Goal: Complete application form

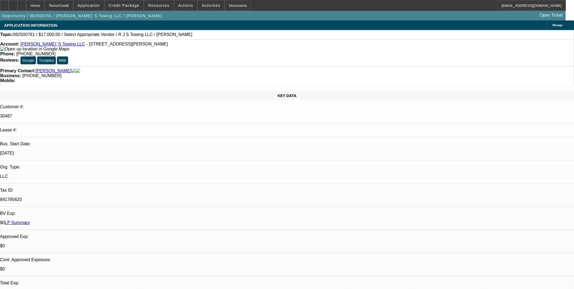
select select "0"
select select "2"
select select "0.1"
select select "4"
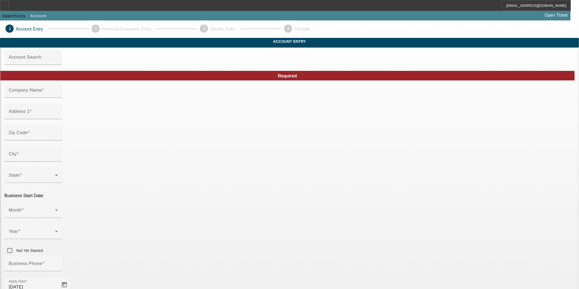
type input "Hook N Go, LLC"
type input "N6031 County Road H"
type input "54739"
type input "Elk Mound"
type input "(715) 456-8504"
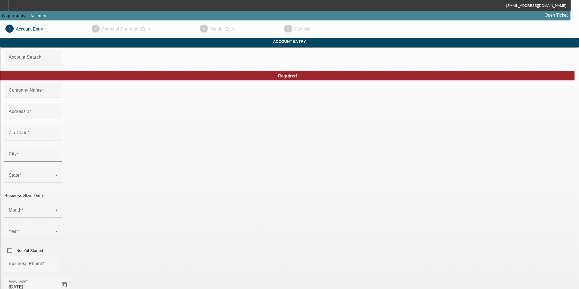
type input "Dunn"
type input "47-2882632"
type input "Towing - Auto Repair"
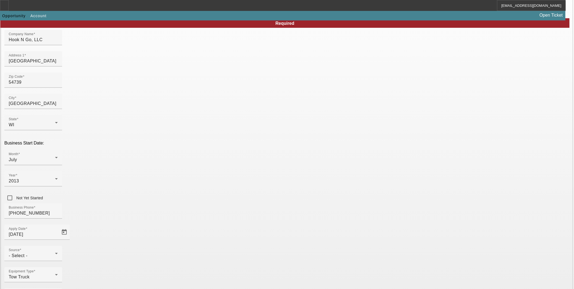
scroll to position [53, 0]
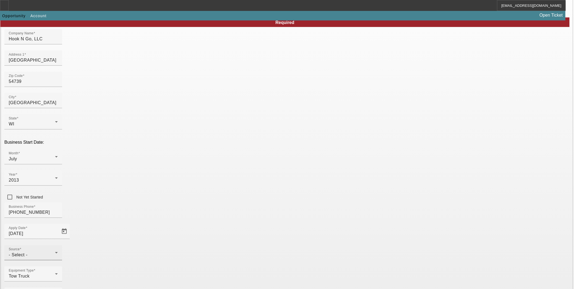
click at [55, 251] on div "- Select -" at bounding box center [32, 254] width 46 height 7
click at [251, 214] on span "Past Client/Applicant" at bounding box center [237, 215] width 43 height 7
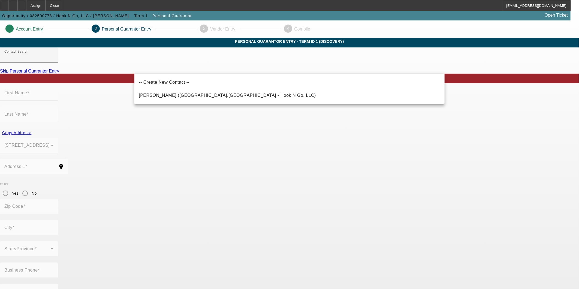
click at [195, 92] on span "Ford, Eli (Chippewa Falls,WI - Hook N Go, LLC)" at bounding box center [227, 95] width 177 height 7
type input "Ford, Eli (Chippewa Falls,WI - Hook N Go, LLC)"
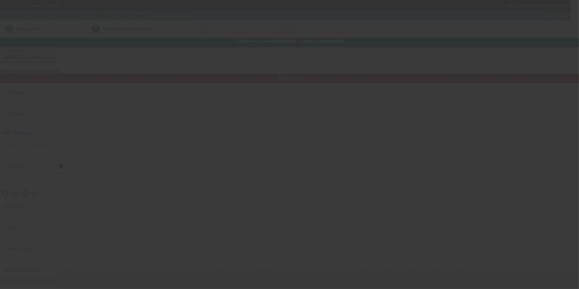
type input "Eli"
type input "Ford"
type input "8343 163rd Street"
radio input "true"
type input "54729"
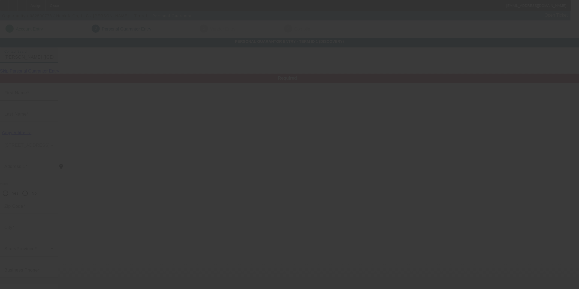
type input "Chippewa Falls"
type input "(715) 723-7400"
type input "100"
type input "397-72-0158"
type input "W"
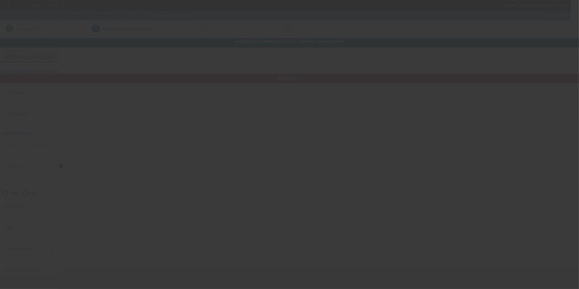
type input "(715) 456-8504"
type input "$180,000.00"
type input "$135,000.00"
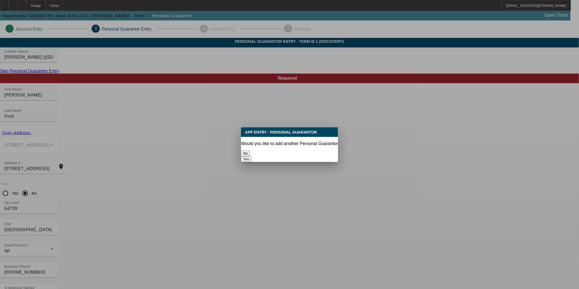
click at [250, 150] on button "No" at bounding box center [245, 153] width 9 height 6
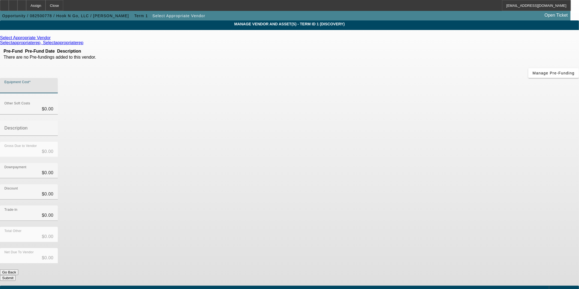
click at [53, 84] on input "Equipment Cost" at bounding box center [28, 87] width 49 height 7
type input "2"
type input "$2.00"
type input "20"
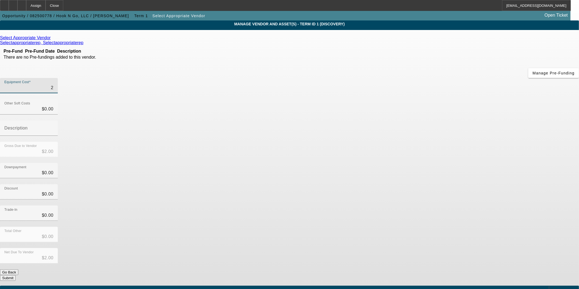
type input "$20.00"
type input "200"
type input "$200.00"
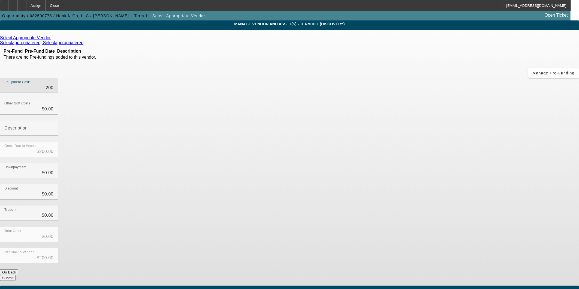
type input "2000"
type input "$2,000.00"
type input "20000"
type input "$20,000.00"
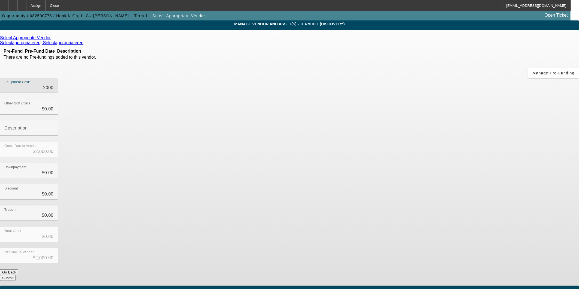
type input "$20,000.00"
type input "200000"
type input "$200,000.00"
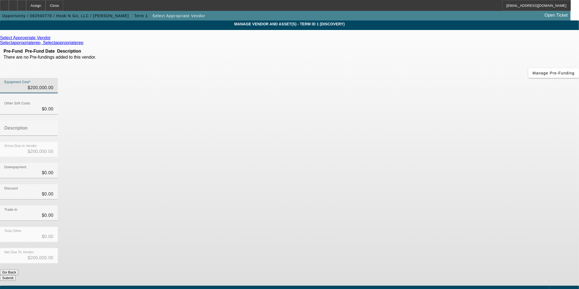
click at [416, 205] on div "Trade-In $0.00" at bounding box center [289, 215] width 579 height 21
click at [16, 275] on button "Submit" at bounding box center [8, 278] width 16 height 6
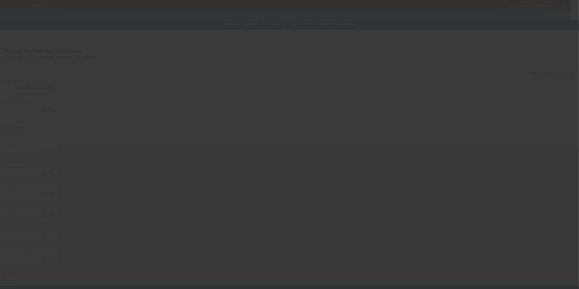
type input "$200,000.00"
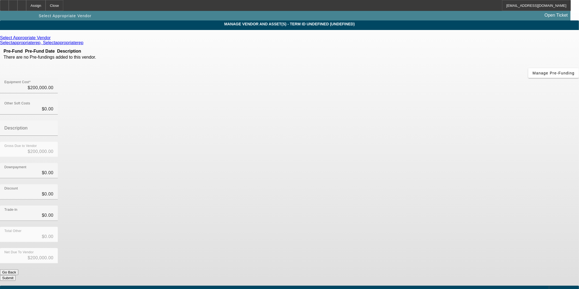
click at [407, 248] on div "Net Due To Vendor $200,000.00" at bounding box center [289, 258] width 579 height 21
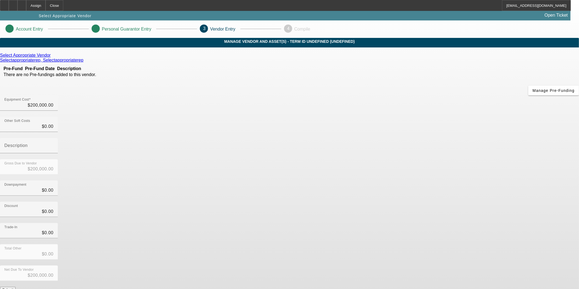
click at [407, 244] on div "Total Other $0.00" at bounding box center [289, 254] width 579 height 21
drag, startPoint x: 401, startPoint y: 221, endPoint x: 400, endPoint y: 224, distance: 2.9
click at [400, 265] on div "Net Due To Vendor $200,000.00" at bounding box center [289, 275] width 579 height 21
click at [401, 265] on div "Net Due To Vendor $200,000.00" at bounding box center [289, 275] width 579 height 21
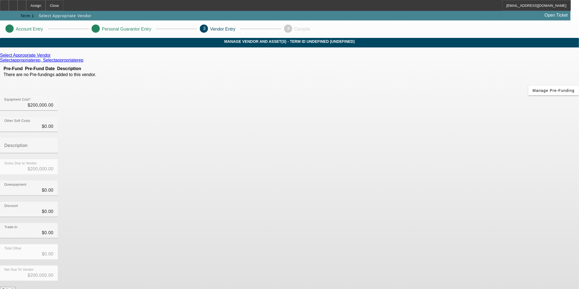
click at [16, 287] on button "Submit" at bounding box center [8, 290] width 16 height 6
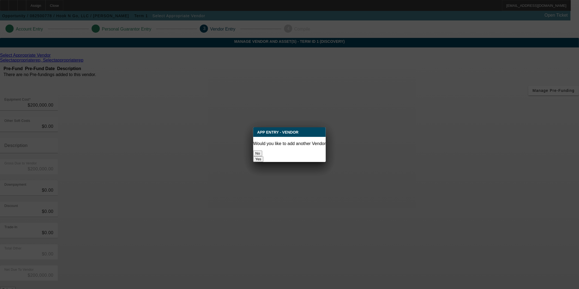
click at [262, 152] on button "No" at bounding box center [257, 153] width 9 height 6
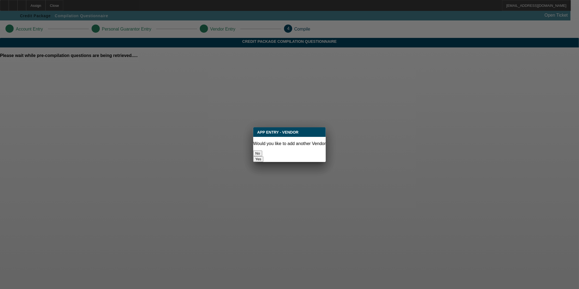
click at [262, 152] on button "No" at bounding box center [257, 153] width 9 height 6
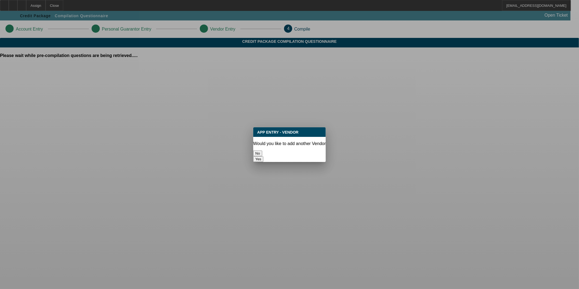
click at [262, 152] on button "No" at bounding box center [257, 153] width 9 height 6
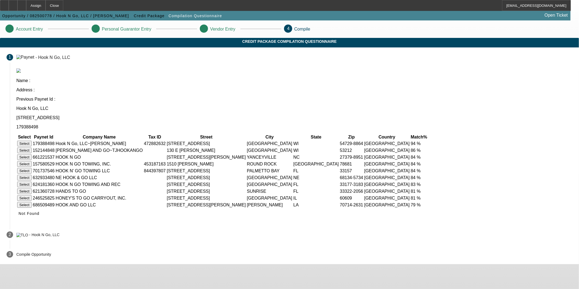
click at [32, 141] on button "Select" at bounding box center [24, 144] width 14 height 6
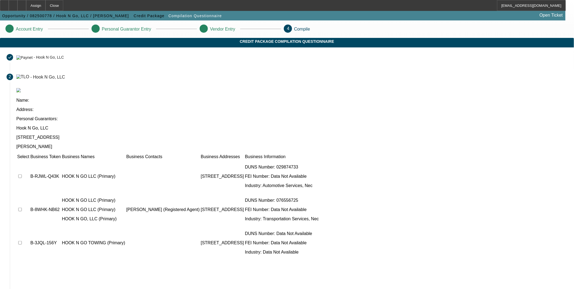
click at [22, 174] on input "checkbox" at bounding box center [20, 176] width 4 height 4
checkbox input "true"
click at [22, 208] on input "checkbox" at bounding box center [20, 210] width 4 height 4
checkbox input "true"
click at [29, 226] on td at bounding box center [23, 242] width 13 height 33
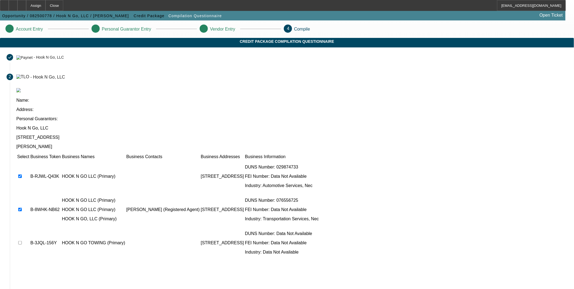
click at [22, 241] on input "checkbox" at bounding box center [20, 243] width 4 height 4
checkbox input "true"
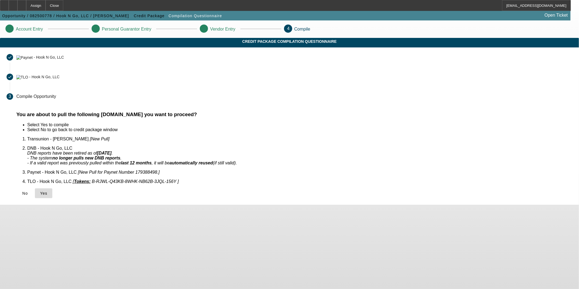
click at [52, 189] on span at bounding box center [43, 193] width 17 height 13
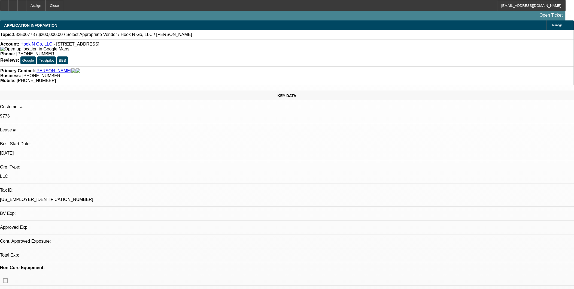
select select "0"
select select "2"
select select "0.1"
select select "1"
select select "2"
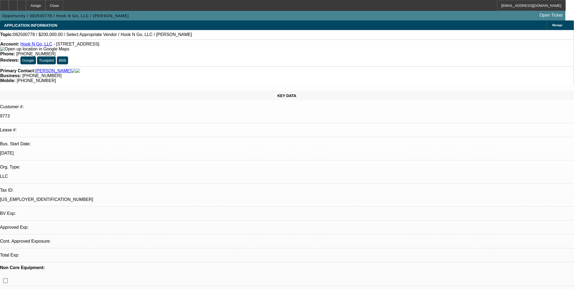
select select "4"
drag, startPoint x: 31, startPoint y: 6, endPoint x: 37, endPoint y: 10, distance: 7.0
click at [26, 6] on div at bounding box center [21, 5] width 9 height 11
select select "0"
select select "2"
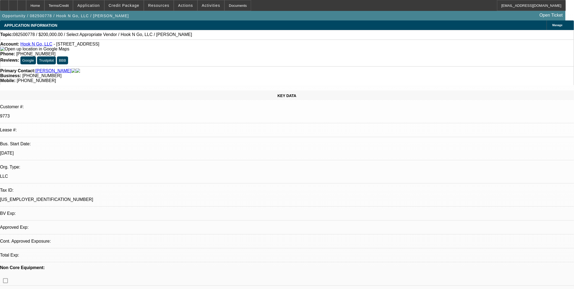
select select "0.1"
select select "1"
select select "2"
select select "4"
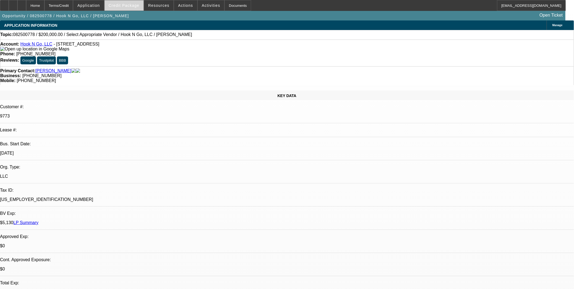
click at [135, 6] on span "Credit Package" at bounding box center [124, 5] width 31 height 4
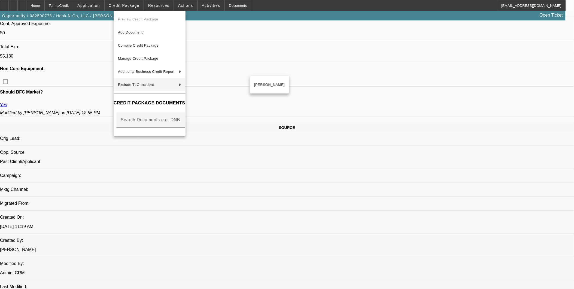
scroll to position [242, 0]
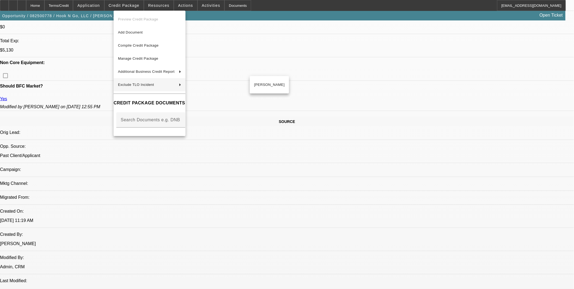
click at [342, 126] on div at bounding box center [287, 144] width 574 height 289
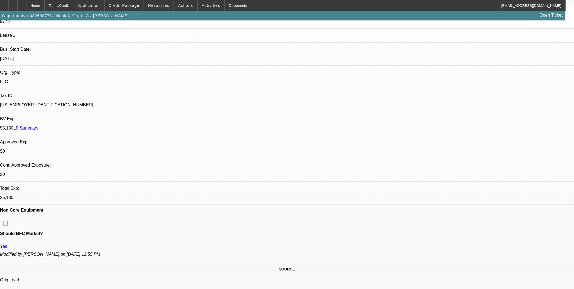
scroll to position [60, 0]
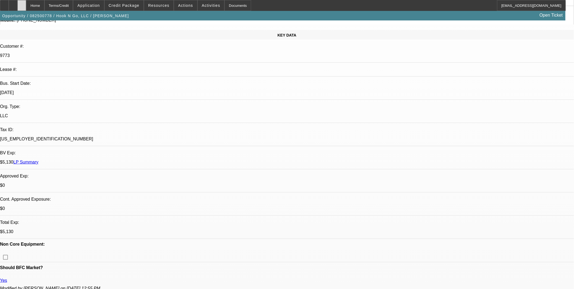
click at [26, 3] on div at bounding box center [21, 5] width 9 height 11
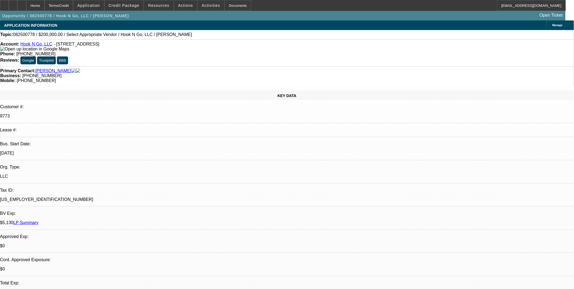
select select "0"
select select "2"
select select "0.1"
select select "4"
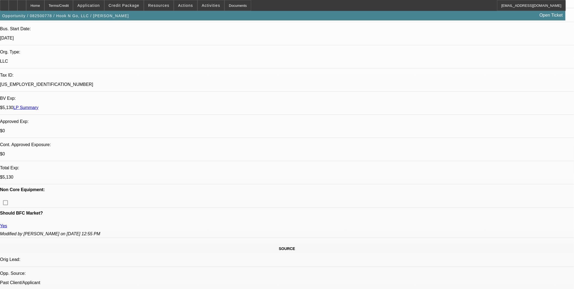
scroll to position [181, 0]
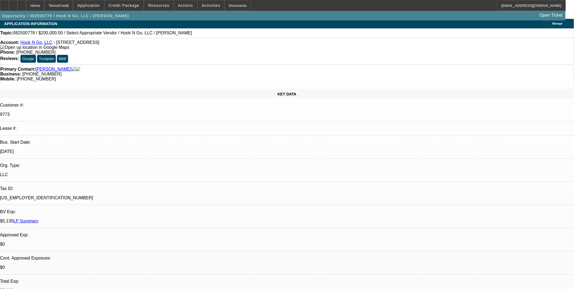
scroll to position [0, 0]
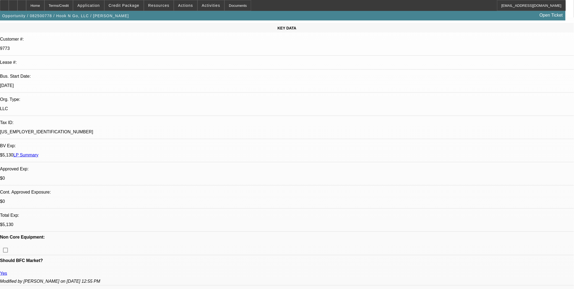
scroll to position [121, 0]
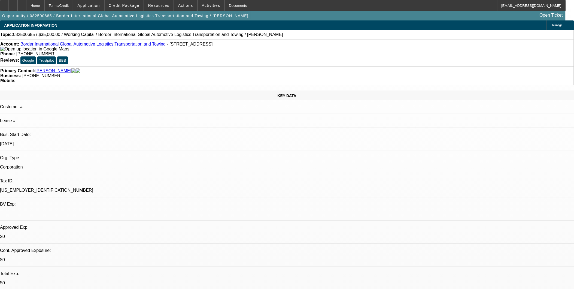
select select "0"
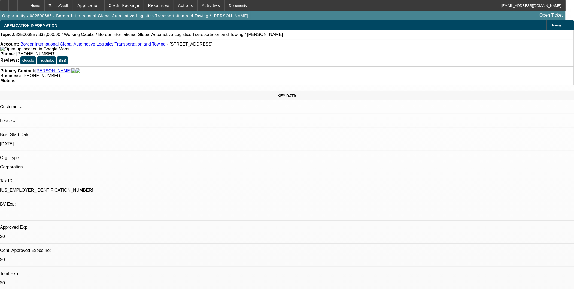
select select "0"
select select "1"
select select "2"
select select "6"
select select "1"
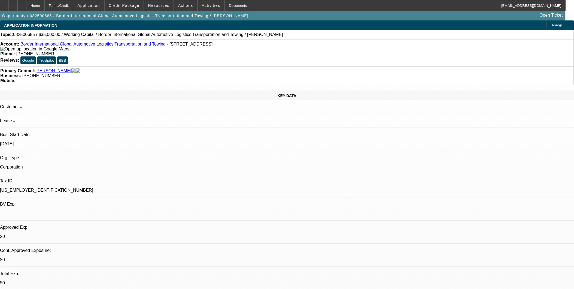
select select "2"
select select "6"
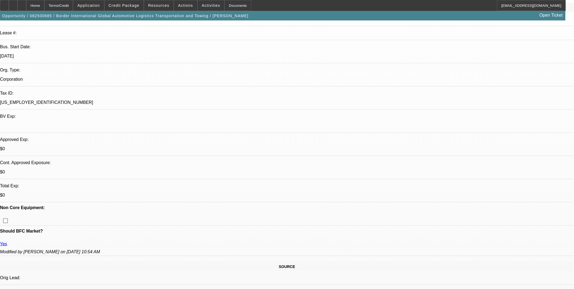
scroll to position [91, 0]
